Goal: Transaction & Acquisition: Book appointment/travel/reservation

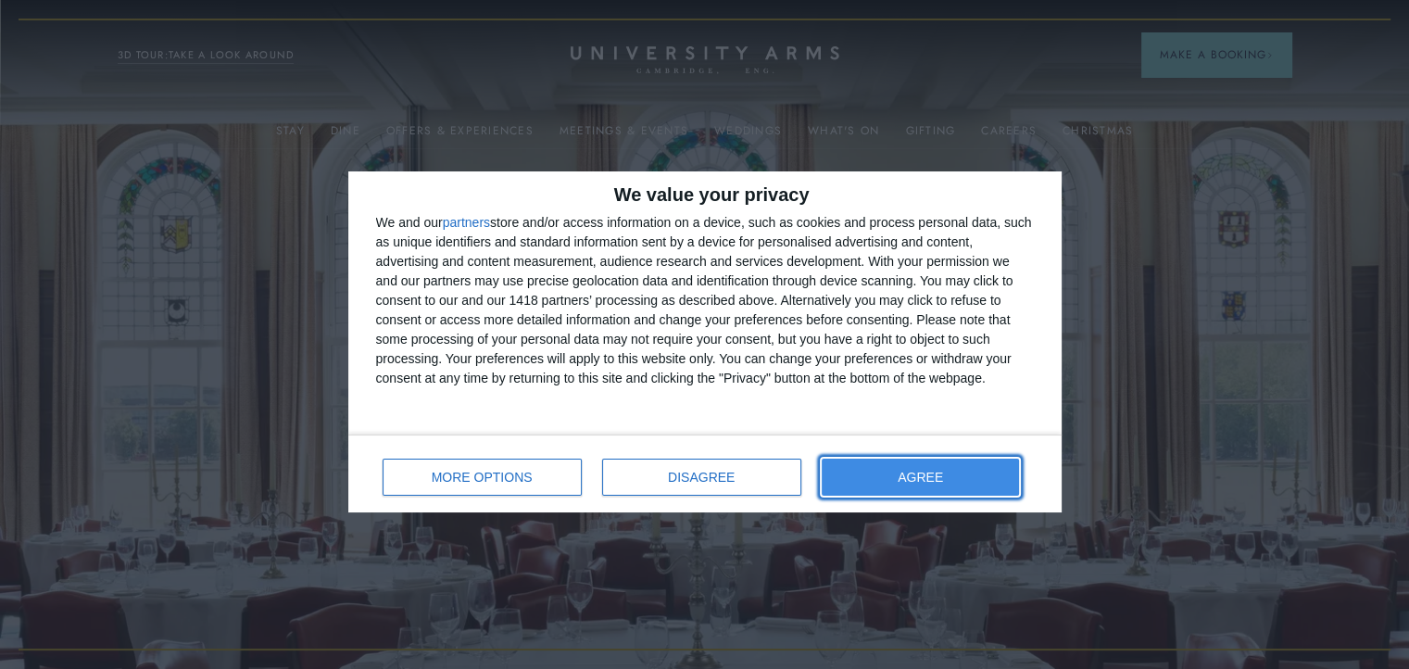
click at [884, 471] on button "AGREE" at bounding box center [921, 477] width 198 height 37
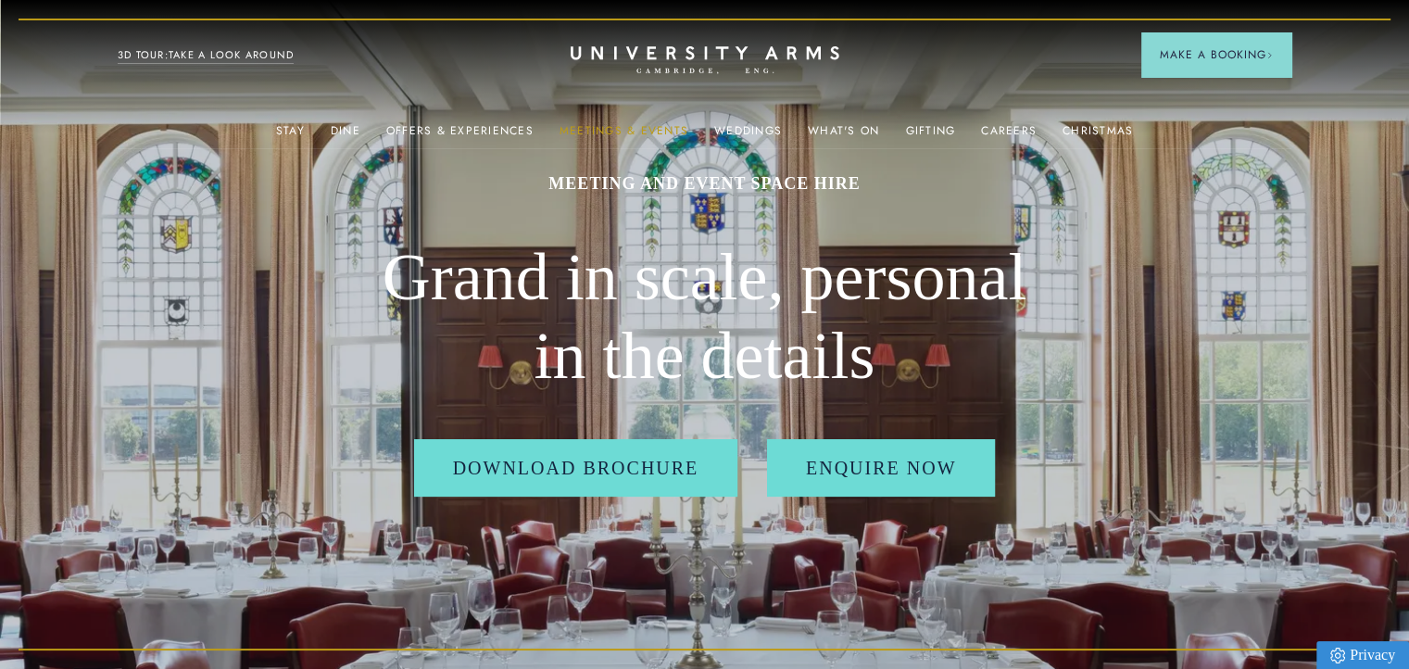
click at [646, 126] on link "Meetings & Events" at bounding box center [623, 136] width 129 height 24
click at [636, 131] on link "Meetings & Events" at bounding box center [623, 136] width 129 height 24
click at [487, 134] on link "Offers & Experiences" at bounding box center [459, 136] width 147 height 24
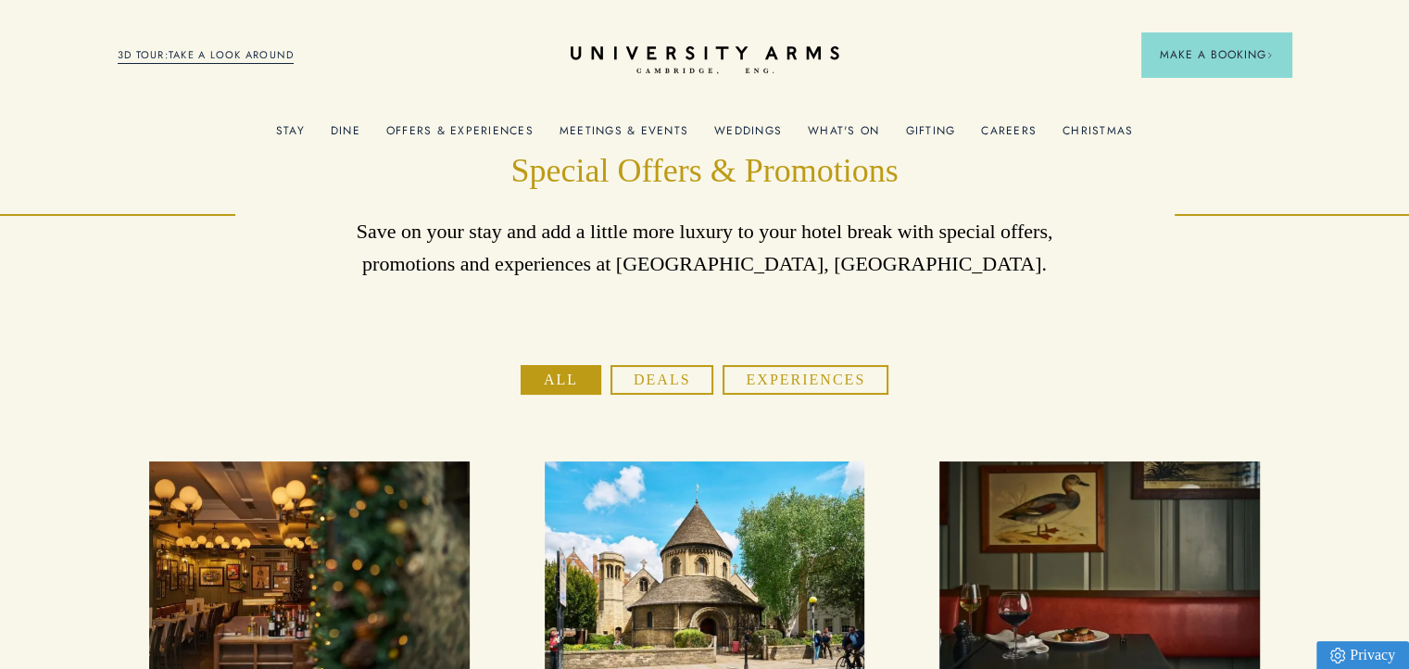
click at [855, 120] on div "What's On" at bounding box center [843, 129] width 71 height 37
click at [848, 127] on link "What's On" at bounding box center [843, 136] width 71 height 24
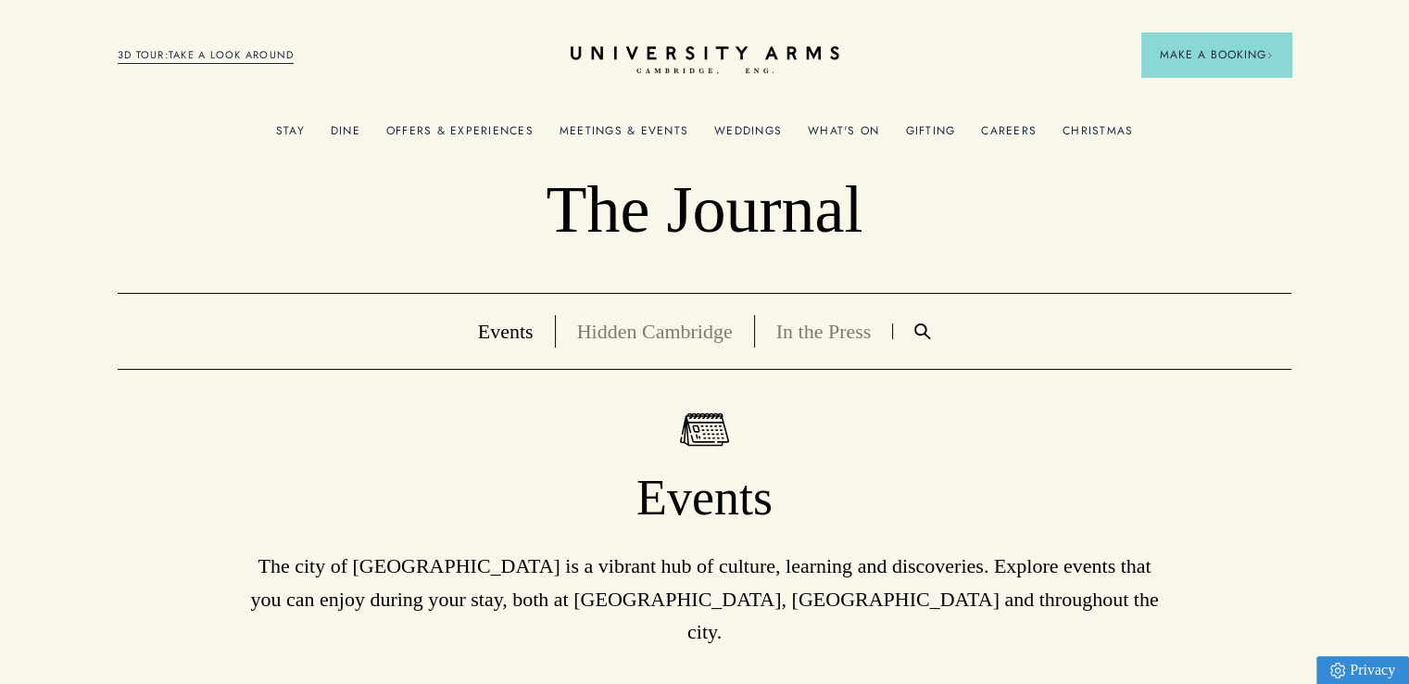
click at [471, 124] on link "Offers & Experiences" at bounding box center [459, 136] width 147 height 24
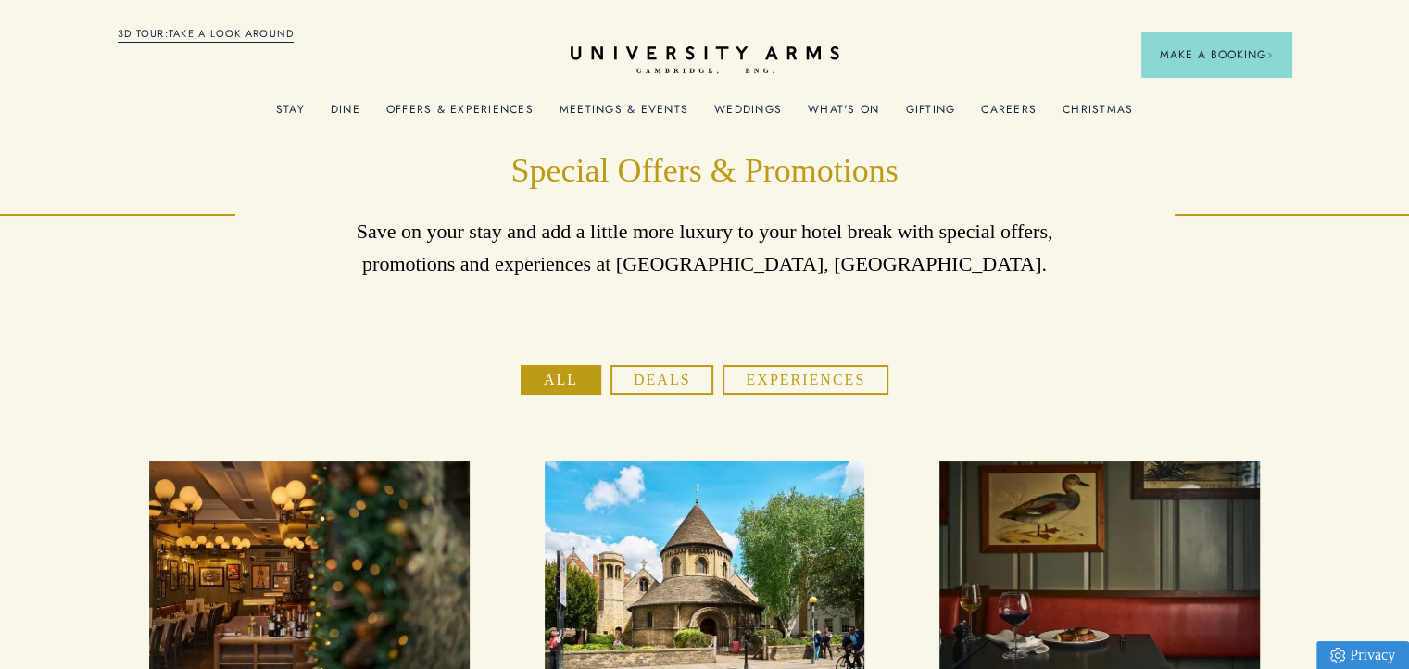
scroll to position [648, 0]
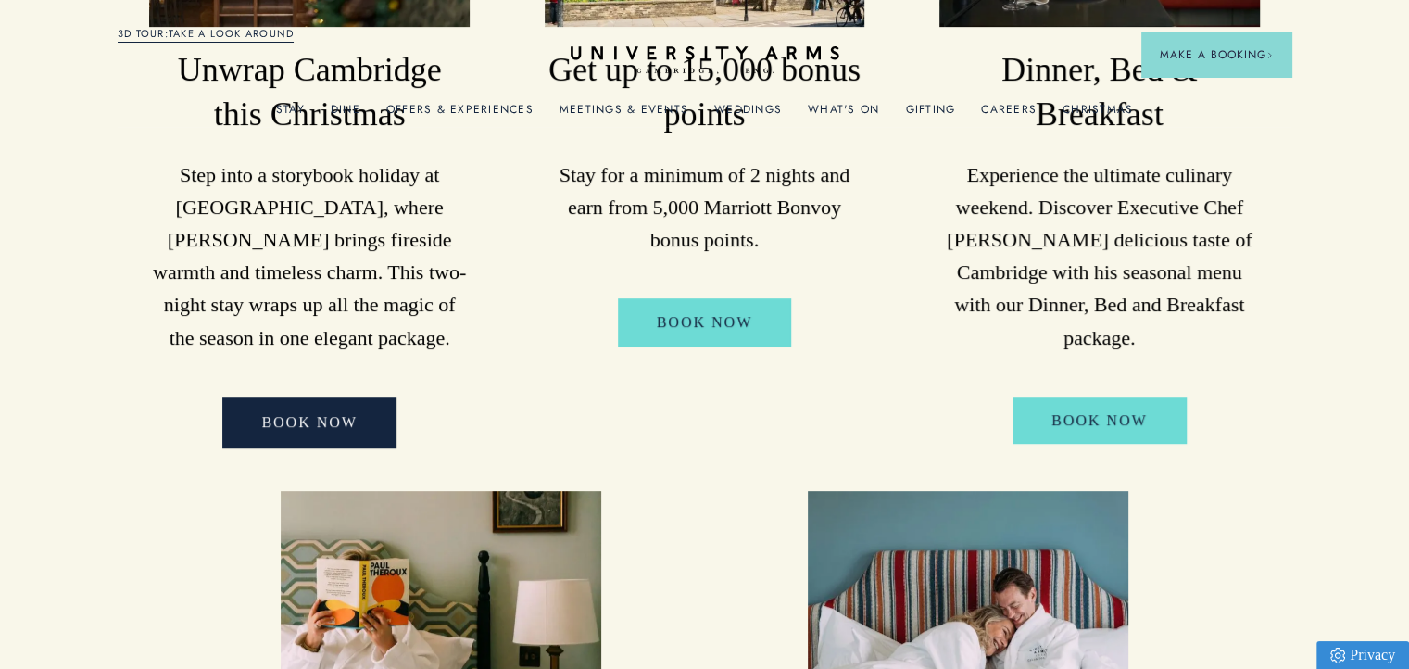
click at [322, 223] on p "Step into a storybook holiday at [GEOGRAPHIC_DATA], where [PERSON_NAME] brings …" at bounding box center [309, 255] width 320 height 195
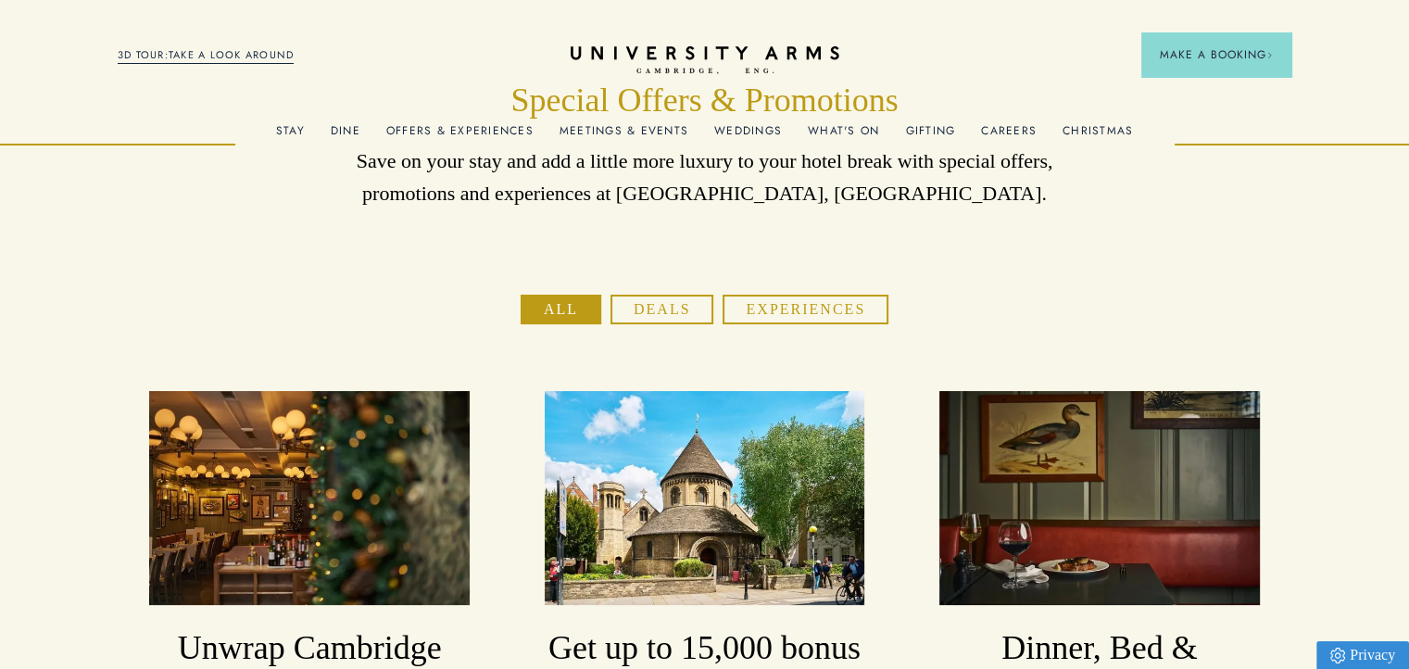
scroll to position [0, 0]
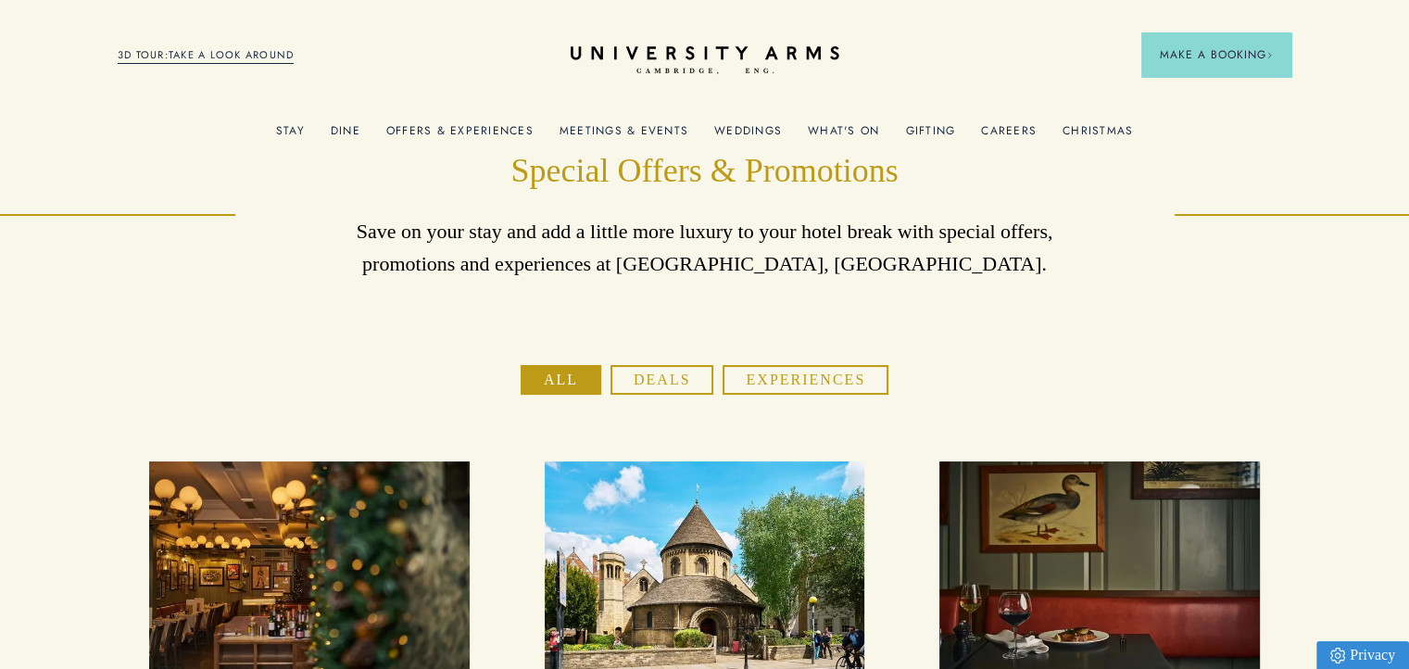
click at [462, 124] on link "Offers & Experiences" at bounding box center [459, 136] width 147 height 24
click at [1100, 131] on link "Christmas" at bounding box center [1097, 136] width 70 height 24
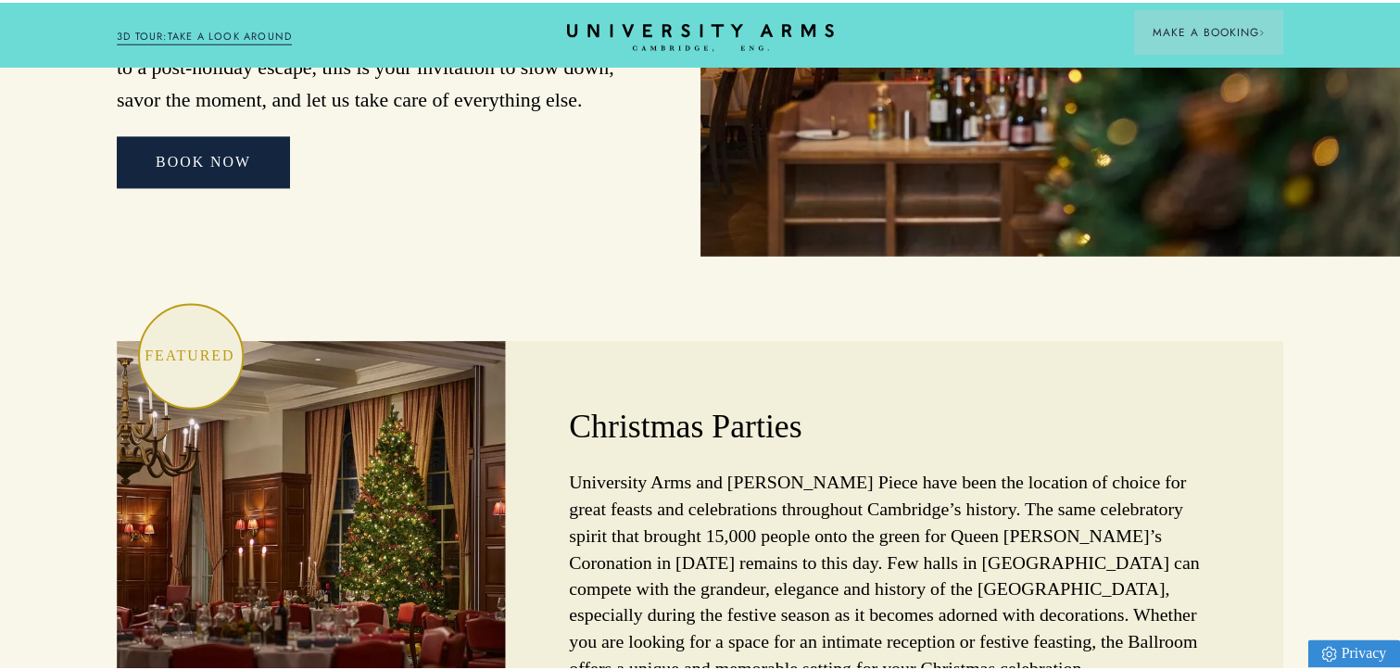
scroll to position [5114, 0]
